Goal: Transaction & Acquisition: Purchase product/service

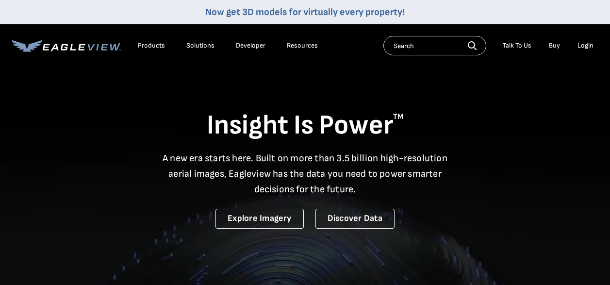
click at [589, 42] on div "Login" at bounding box center [586, 45] width 16 height 9
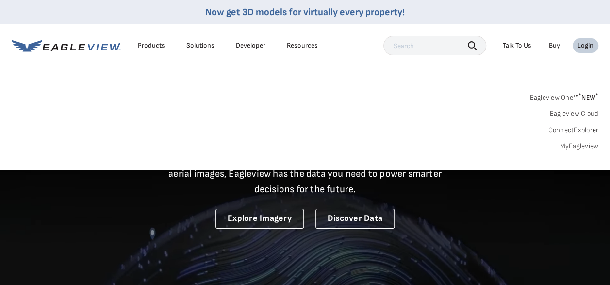
click at [573, 141] on div "Eagleview One™ * NEW * Eagleview Cloud ConnectExplorer MyEagleview" at bounding box center [305, 120] width 587 height 60
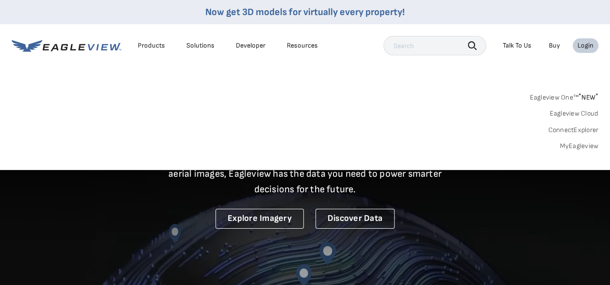
click at [572, 145] on link "MyEagleview" at bounding box center [579, 146] width 39 height 9
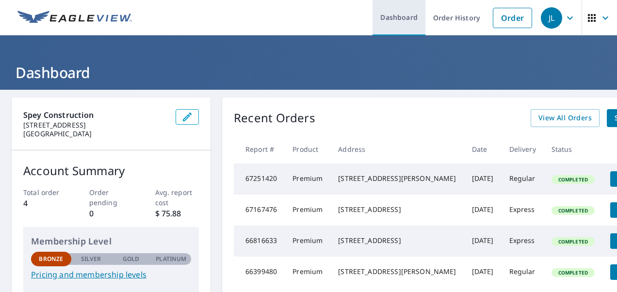
click at [399, 15] on link "Dashboard" at bounding box center [399, 17] width 53 height 35
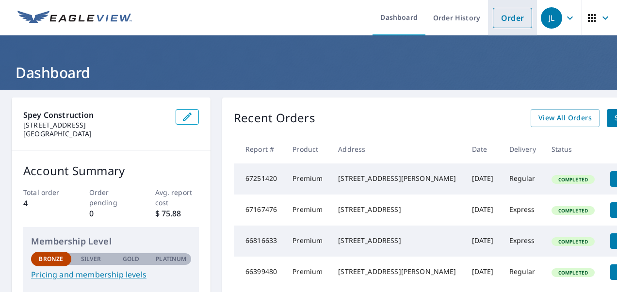
click at [498, 23] on link "Order" at bounding box center [512, 18] width 39 height 20
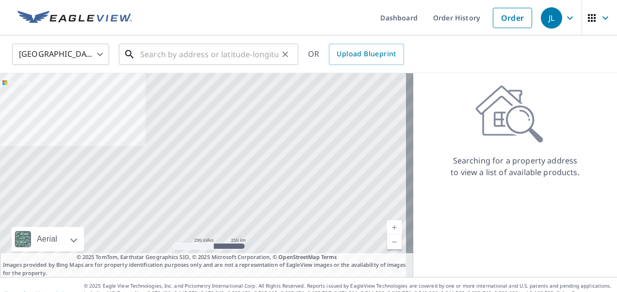
click at [168, 53] on input "text" at bounding box center [209, 54] width 138 height 27
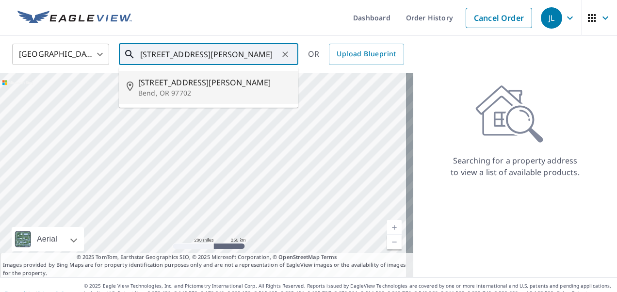
click at [167, 88] on p "Bend, OR 97702" at bounding box center [214, 93] width 152 height 10
type input "[STREET_ADDRESS][PERSON_NAME]"
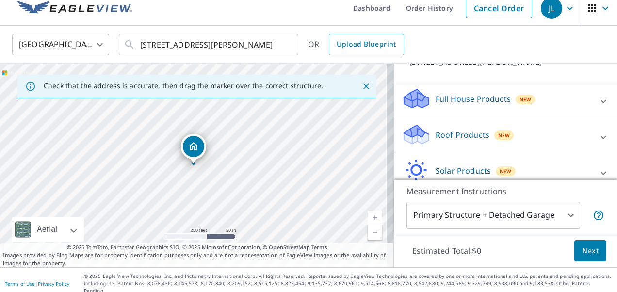
scroll to position [82, 0]
click at [598, 132] on icon at bounding box center [604, 137] width 12 height 12
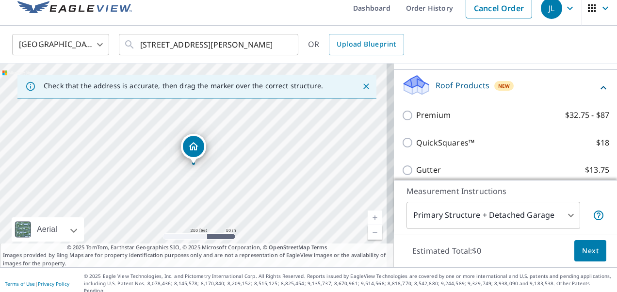
scroll to position [153, 0]
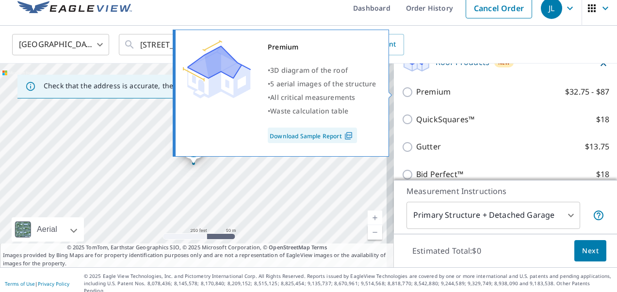
click at [403, 91] on input "Premium $32.75 - $87" at bounding box center [409, 92] width 15 height 12
checkbox input "true"
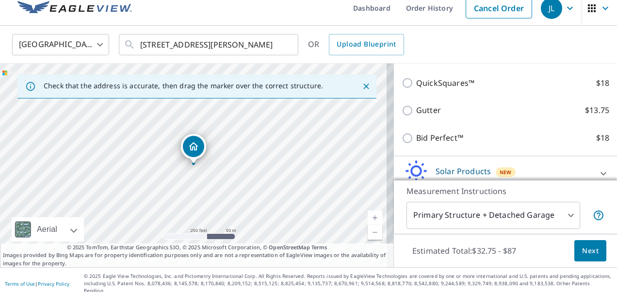
scroll to position [269, 0]
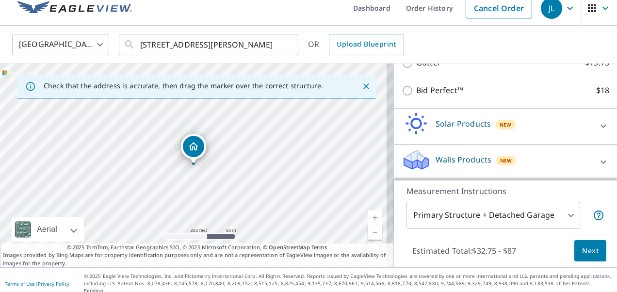
click at [582, 255] on span "Next" at bounding box center [590, 251] width 17 height 12
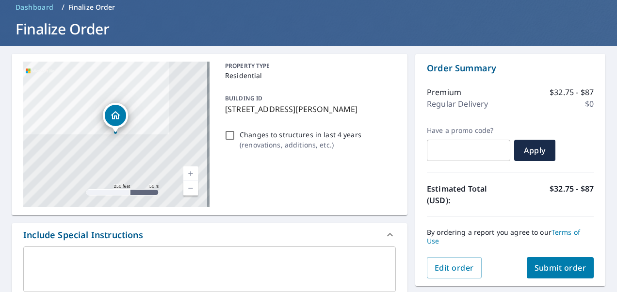
scroll to position [45, 0]
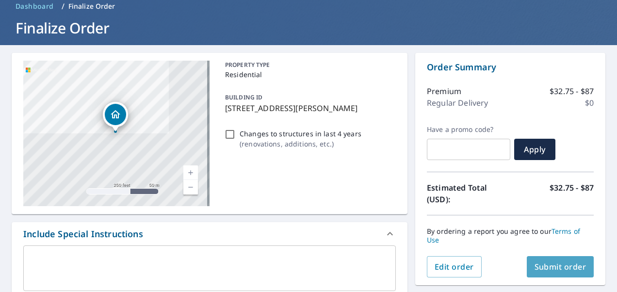
click at [561, 265] on span "Submit order" at bounding box center [561, 267] width 52 height 11
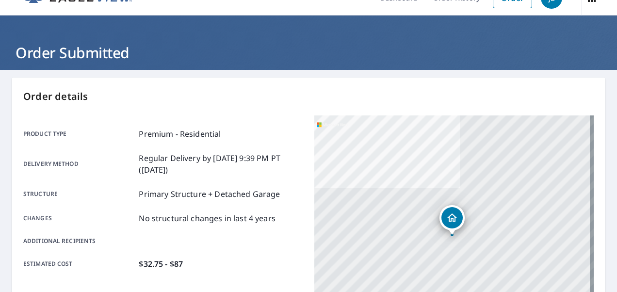
scroll to position [16, 0]
